Goal: Find specific page/section: Find specific page/section

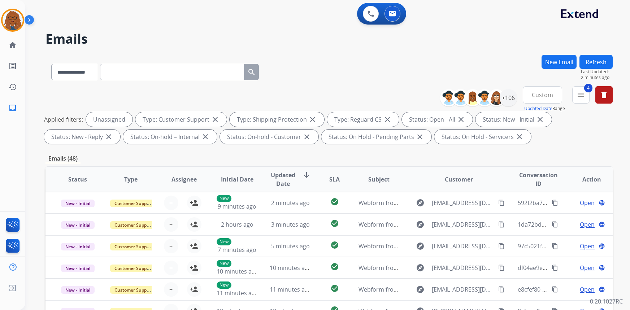
select select "**********"
click at [605, 95] on mat-icon "delete" at bounding box center [604, 95] width 9 height 9
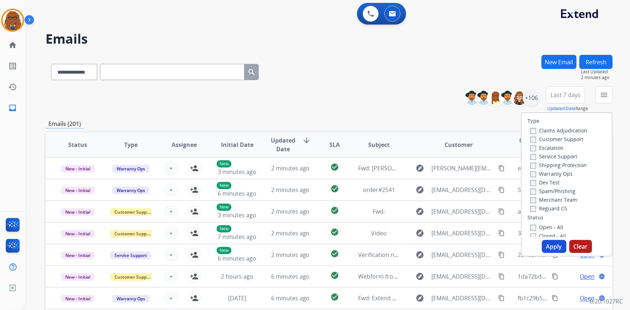
drag, startPoint x: 406, startPoint y: 92, endPoint x: 408, endPoint y: 96, distance: 4.4
click at [407, 94] on div "**********" at bounding box center [329, 99] width 567 height 26
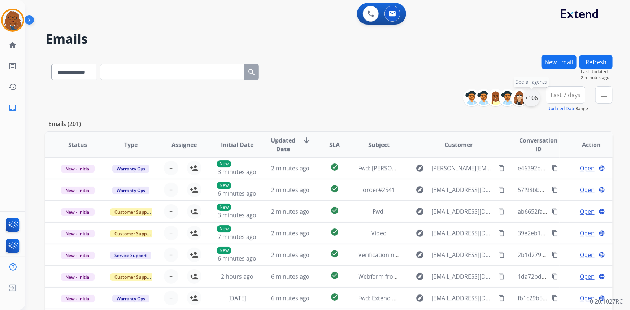
click at [529, 95] on div "+106" at bounding box center [531, 97] width 17 height 17
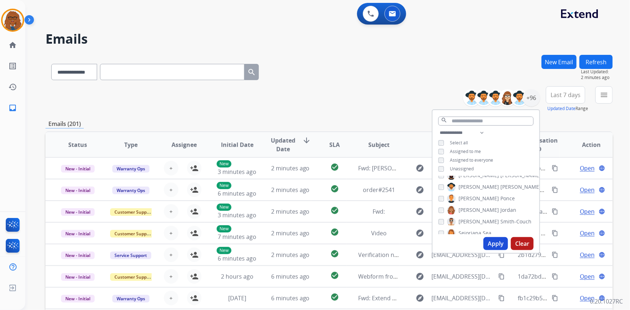
scroll to position [793, 0]
click at [498, 246] on button "Apply" at bounding box center [496, 243] width 25 height 13
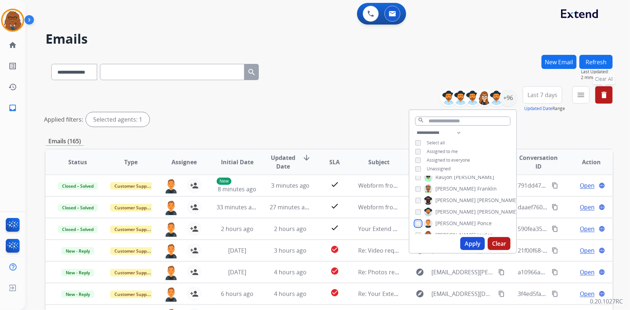
scroll to position [761, 0]
click at [468, 242] on button "Apply" at bounding box center [472, 243] width 25 height 13
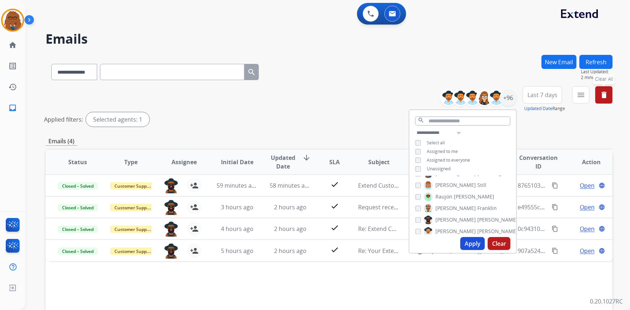
click at [538, 95] on span "Last 7 days" at bounding box center [543, 95] width 30 height 3
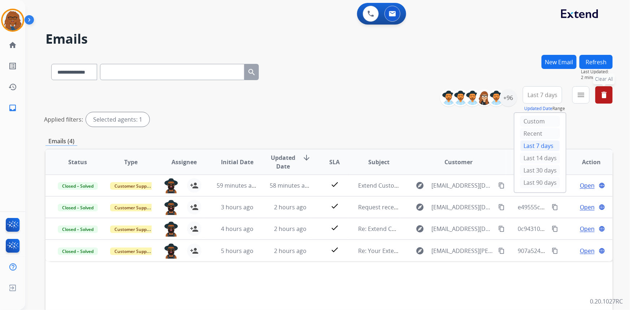
click at [531, 148] on div "Last 7 days" at bounding box center [540, 145] width 40 height 11
click at [580, 97] on mat-icon "menu" at bounding box center [581, 95] width 9 height 9
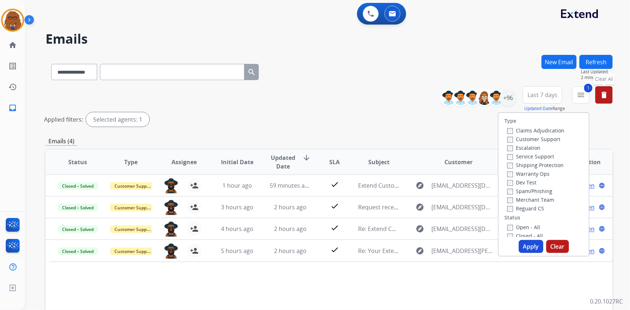
click at [533, 248] on button "Apply" at bounding box center [531, 246] width 25 height 13
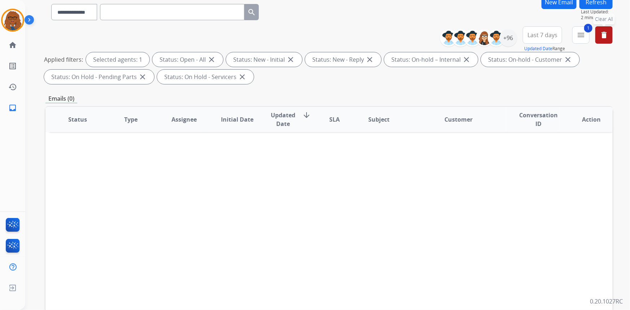
scroll to position [0, 0]
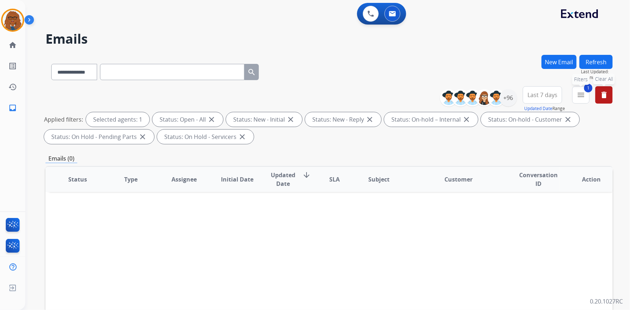
click at [577, 97] on mat-icon "menu" at bounding box center [581, 95] width 9 height 9
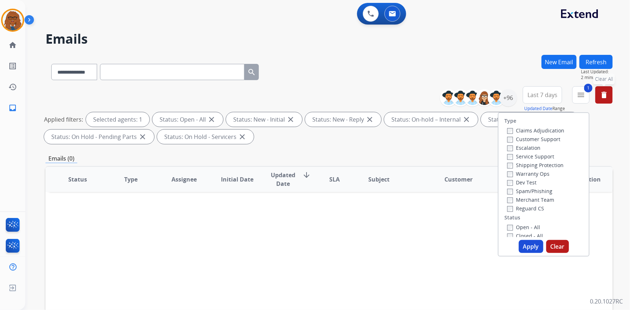
click at [526, 244] on button "Apply" at bounding box center [531, 246] width 25 height 13
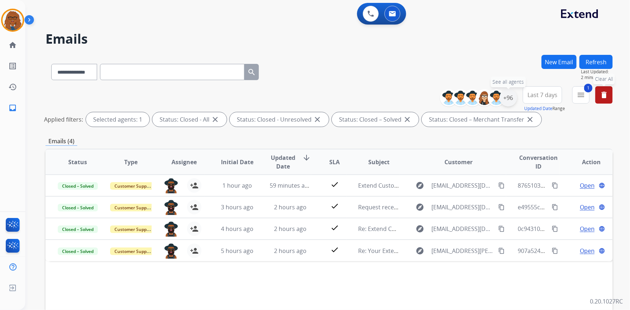
click at [509, 98] on div "+96" at bounding box center [508, 97] width 17 height 17
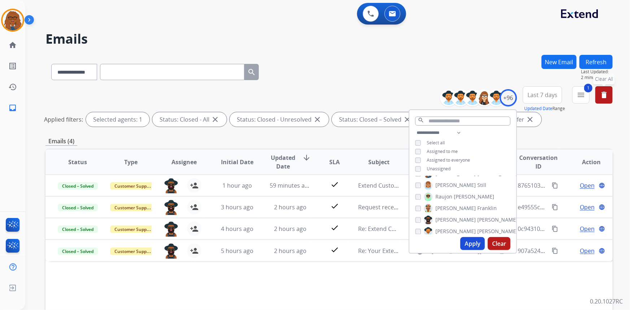
click at [473, 241] on button "Apply" at bounding box center [472, 243] width 25 height 13
click at [570, 130] on div "**********" at bounding box center [329, 241] width 567 height 373
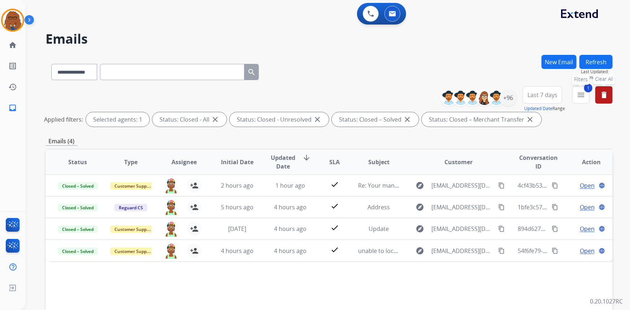
click at [581, 95] on mat-icon "menu" at bounding box center [581, 95] width 9 height 9
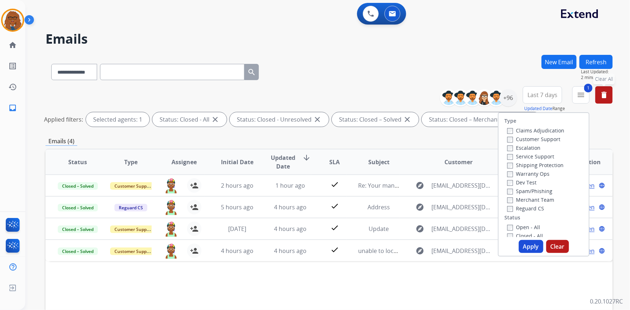
click at [524, 245] on button "Apply" at bounding box center [531, 246] width 25 height 13
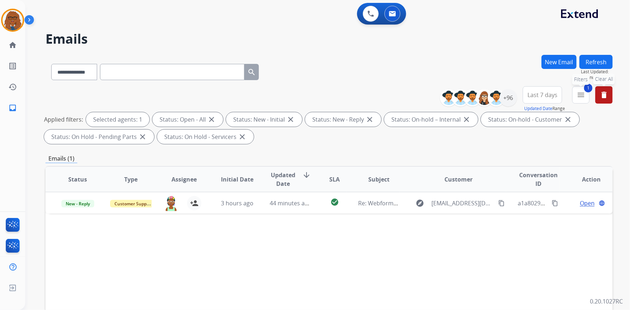
click at [579, 99] on button "1 menu Filters" at bounding box center [580, 94] width 17 height 17
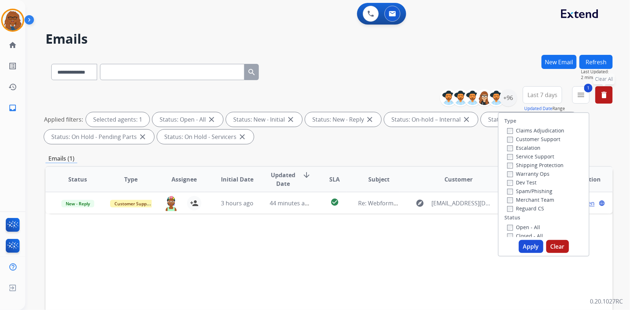
click at [533, 243] on button "Apply" at bounding box center [531, 246] width 25 height 13
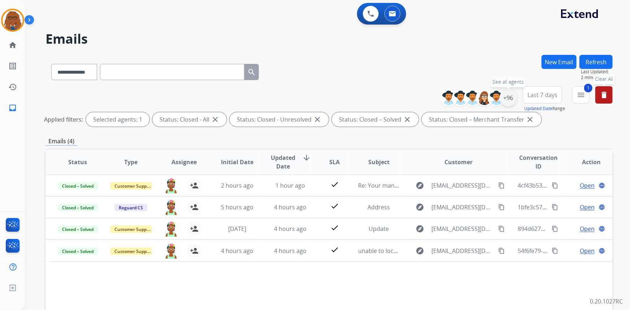
click at [507, 98] on div "+96" at bounding box center [508, 97] width 17 height 17
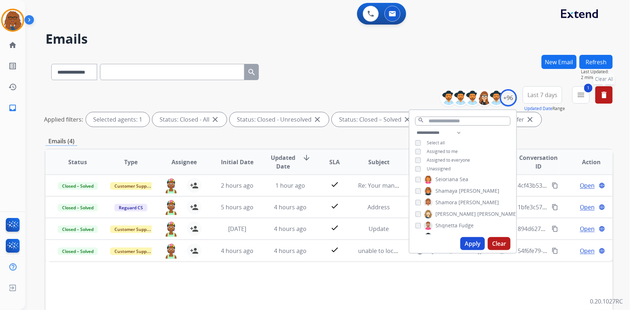
scroll to position [859, 0]
click at [467, 240] on button "Apply" at bounding box center [472, 243] width 25 height 13
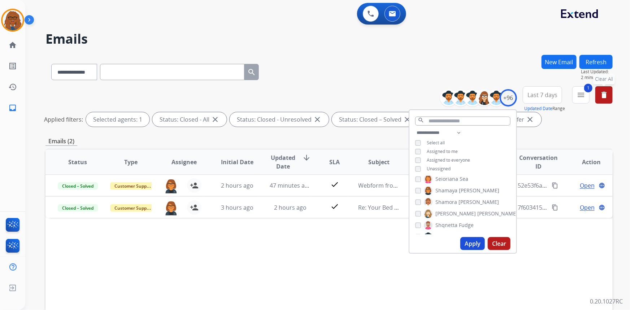
click at [329, 248] on div "Status Type Assignee Initial Date Updated Date arrow_downward SLA Subject Custo…" at bounding box center [329, 270] width 567 height 242
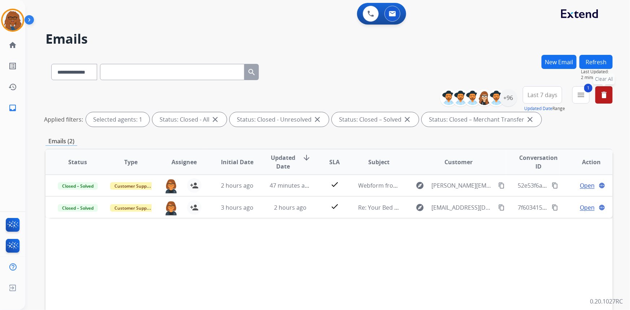
click at [548, 96] on span "Last 7 days" at bounding box center [543, 95] width 30 height 3
click at [536, 144] on div "Last 7 days" at bounding box center [540, 145] width 40 height 11
click at [577, 99] on mat-icon "menu" at bounding box center [581, 95] width 9 height 9
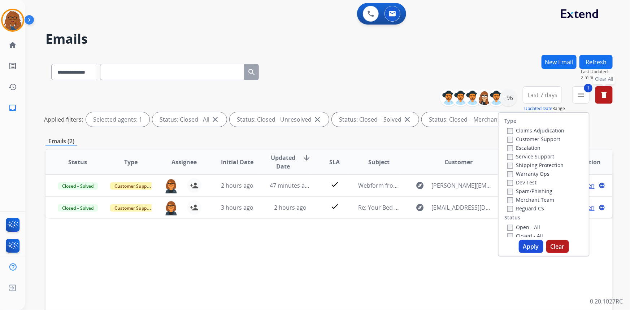
click at [526, 247] on button "Apply" at bounding box center [531, 246] width 25 height 13
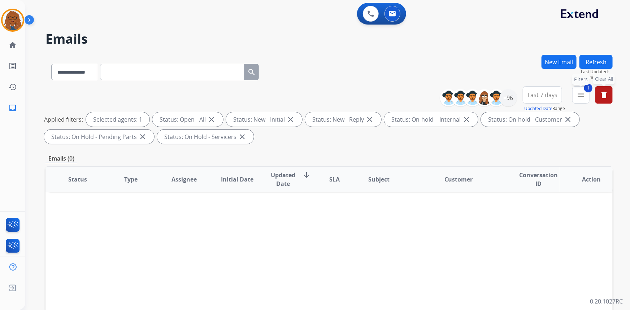
click at [589, 91] on span "1" at bounding box center [588, 88] width 8 height 9
click at [579, 91] on mat-icon "menu" at bounding box center [581, 95] width 9 height 9
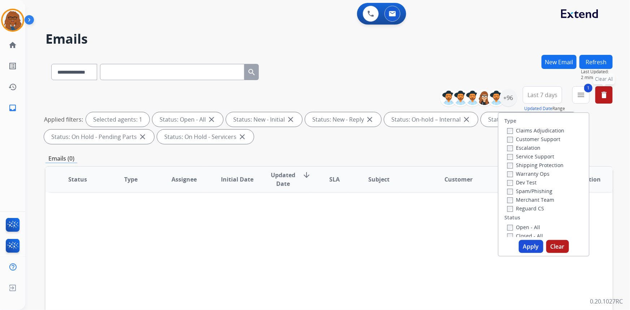
click at [531, 244] on button "Apply" at bounding box center [531, 246] width 25 height 13
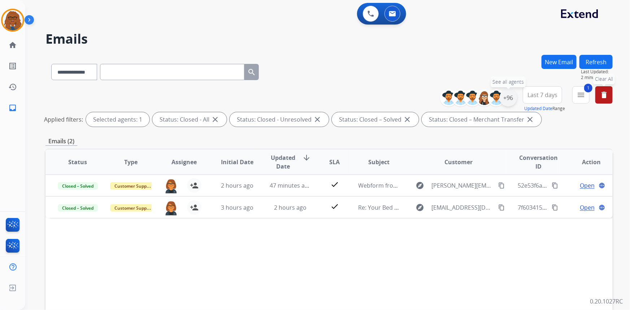
click at [508, 100] on div "+96" at bounding box center [508, 97] width 17 height 17
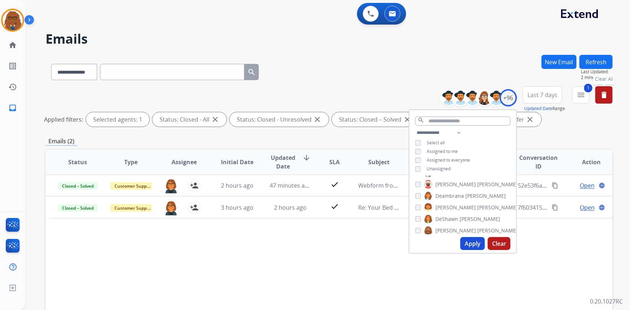
scroll to position [202, 0]
click at [476, 241] on button "Apply" at bounding box center [472, 243] width 25 height 13
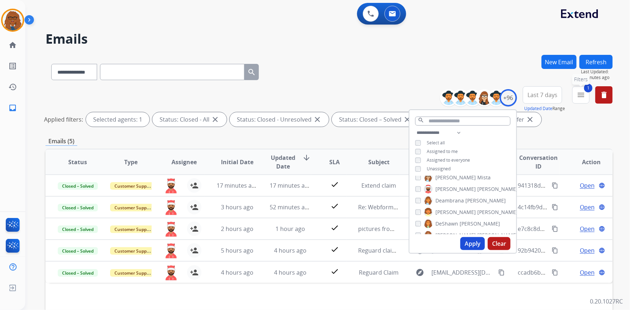
click at [583, 96] on mat-icon "menu" at bounding box center [581, 95] width 9 height 9
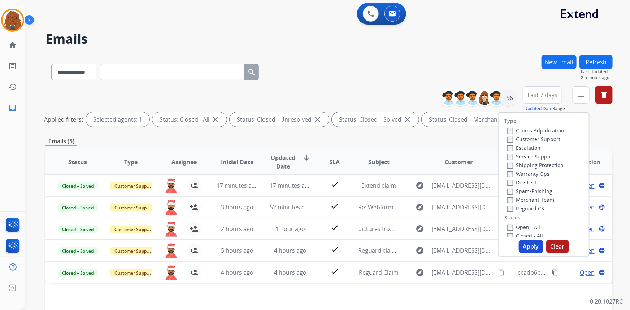
click at [507, 224] on label "Open - All" at bounding box center [523, 227] width 33 height 7
click at [531, 246] on button "Apply" at bounding box center [531, 246] width 25 height 13
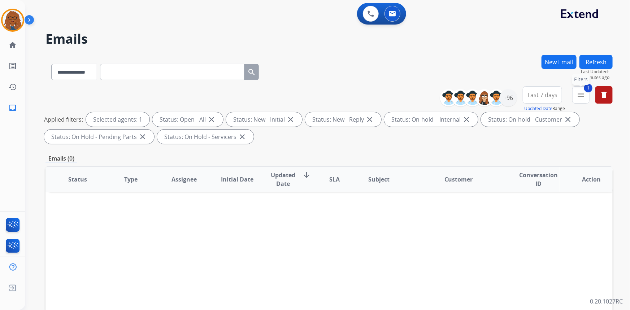
click at [578, 94] on mat-icon "menu" at bounding box center [581, 95] width 9 height 9
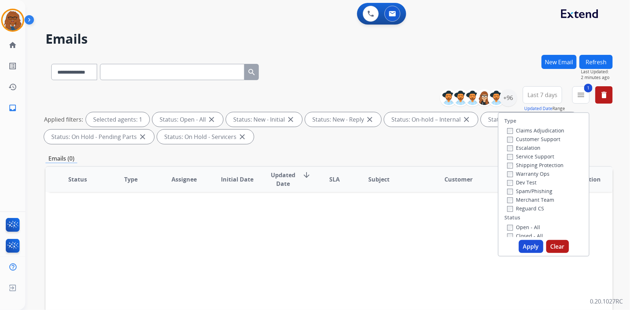
click at [531, 246] on button "Apply" at bounding box center [531, 246] width 25 height 13
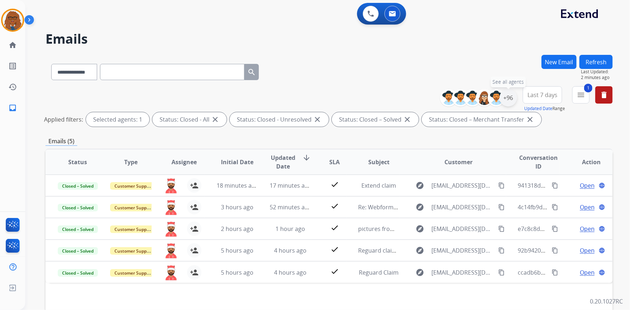
click at [511, 99] on div "+96" at bounding box center [508, 97] width 17 height 17
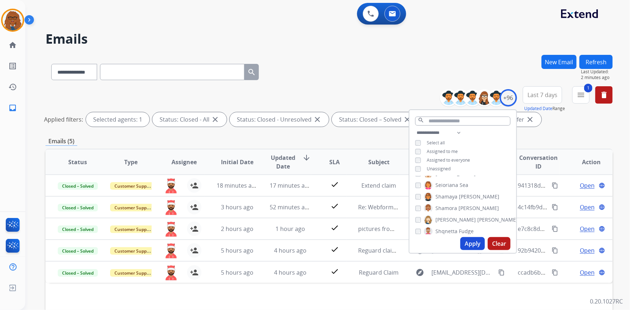
scroll to position [859, 0]
click at [472, 243] on button "Apply" at bounding box center [472, 243] width 25 height 13
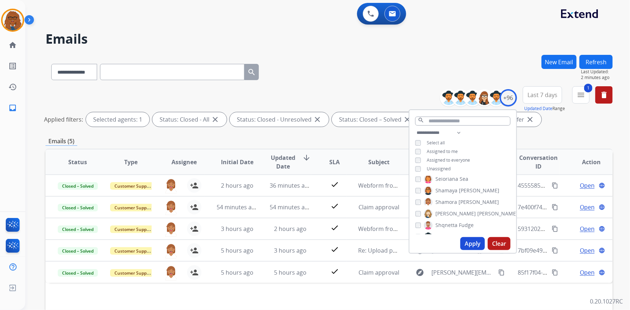
drag, startPoint x: 561, startPoint y: 120, endPoint x: 572, endPoint y: 104, distance: 19.2
click at [562, 121] on div "Applied filters: Selected agents: 1 Status: Closed - All close Status: Closed -…" at bounding box center [327, 119] width 567 height 14
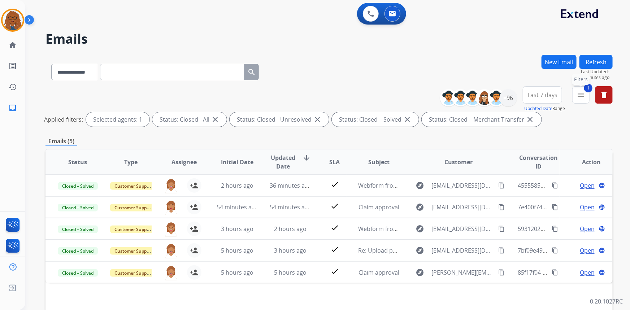
click at [576, 97] on button "1 menu Filters" at bounding box center [580, 94] width 17 height 17
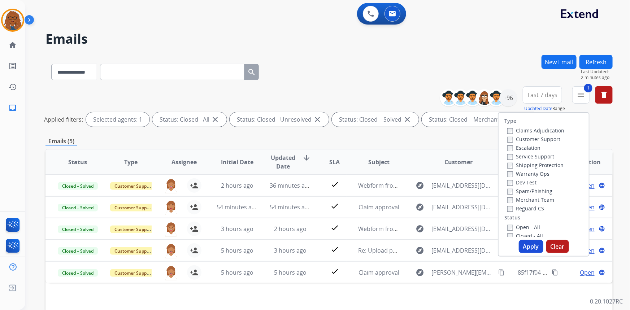
click at [507, 233] on label "Closed - All" at bounding box center [525, 236] width 36 height 7
click at [527, 246] on button "Apply" at bounding box center [531, 246] width 25 height 13
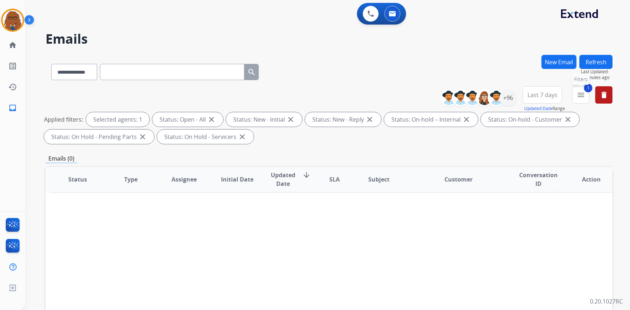
click at [580, 92] on mat-icon "menu" at bounding box center [581, 95] width 9 height 9
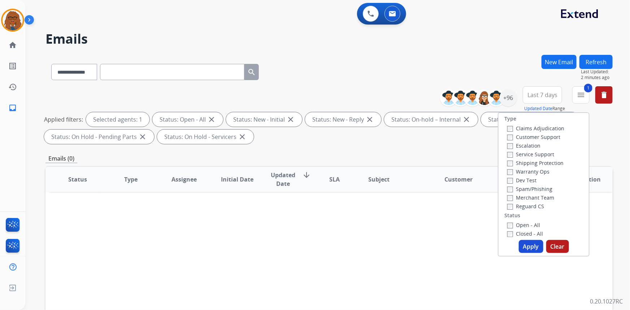
click at [527, 243] on button "Apply" at bounding box center [531, 246] width 25 height 13
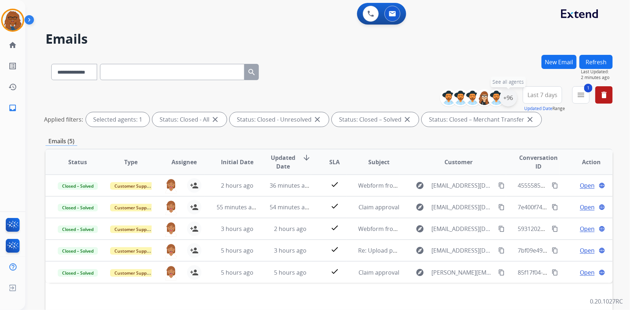
click at [508, 97] on div "+96" at bounding box center [508, 97] width 17 height 17
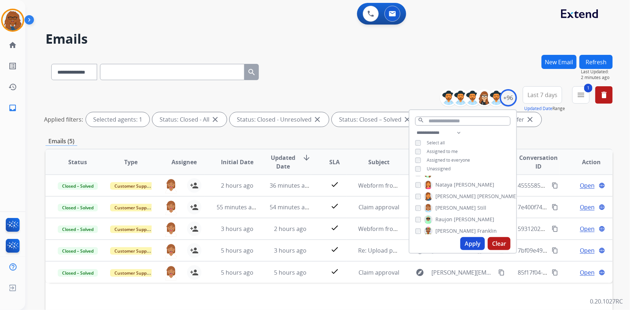
scroll to position [695, 0]
click at [471, 242] on button "Apply" at bounding box center [472, 243] width 25 height 13
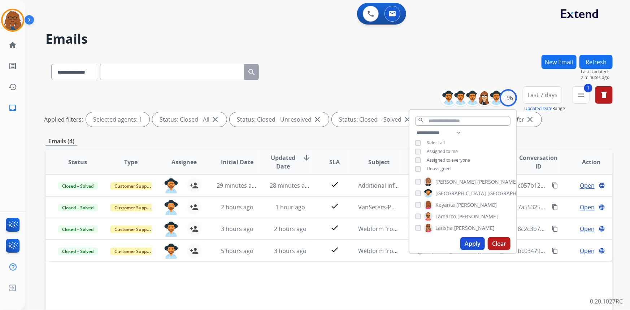
scroll to position [563, 0]
click at [470, 243] on button "Apply" at bounding box center [472, 243] width 25 height 13
click at [555, 133] on div "**********" at bounding box center [329, 241] width 567 height 373
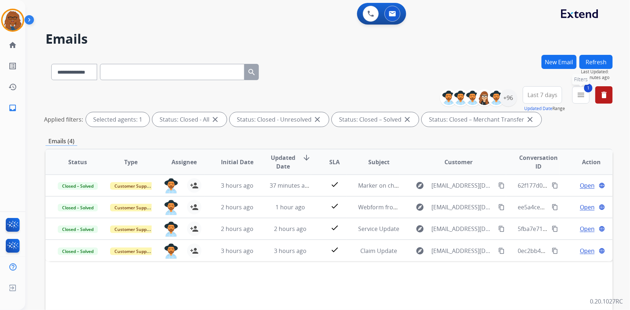
click at [579, 98] on mat-icon "menu" at bounding box center [581, 95] width 9 height 9
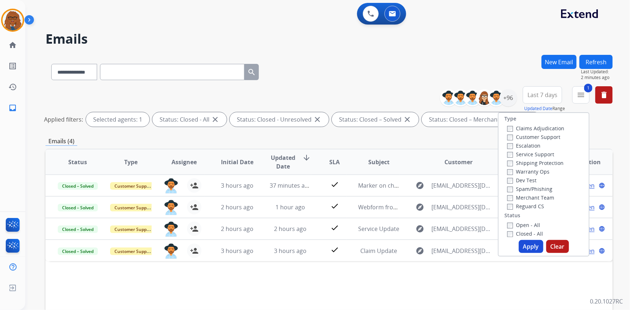
drag, startPoint x: 438, startPoint y: 140, endPoint x: 434, endPoint y: 147, distance: 7.4
click at [438, 143] on div "Emails (4)" at bounding box center [329, 141] width 567 height 9
